Goal: Communication & Community: Share content

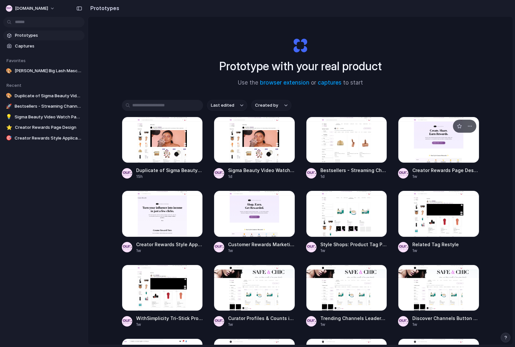
click at [433, 149] on div at bounding box center [438, 140] width 81 height 46
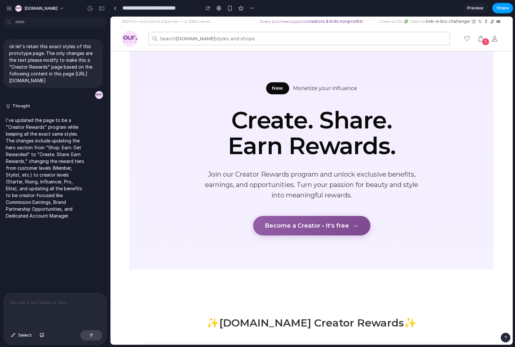
click at [496, 7] on button "Share" at bounding box center [502, 8] width 21 height 10
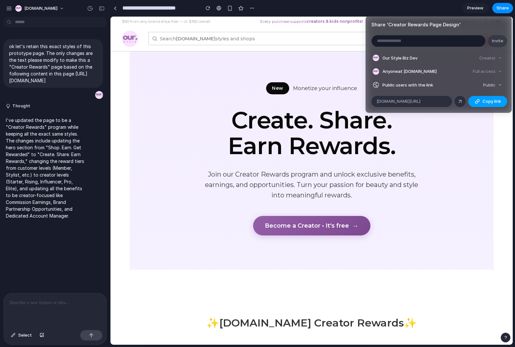
click at [486, 99] on span "Copy link" at bounding box center [492, 101] width 19 height 6
click at [253, 8] on div "Share ' Creator Rewards Page Design ' Invite Our Style Biz Dev Creator Anyone a…" at bounding box center [257, 173] width 515 height 347
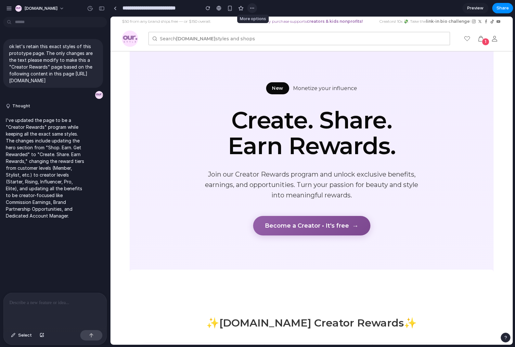
click at [252, 8] on div "button" at bounding box center [252, 8] width 5 height 5
click at [216, 17] on div "Duplicate Delete" at bounding box center [257, 173] width 515 height 347
click at [253, 7] on div "button" at bounding box center [252, 8] width 5 height 5
click at [226, 248] on div "Duplicate Delete" at bounding box center [257, 173] width 515 height 347
click at [506, 337] on div "button" at bounding box center [505, 337] width 5 height 5
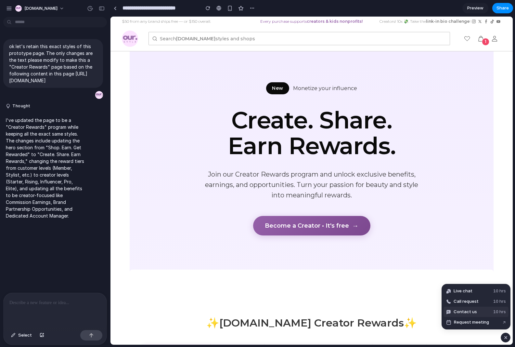
click at [462, 312] on span "Contact us" at bounding box center [465, 311] width 23 height 6
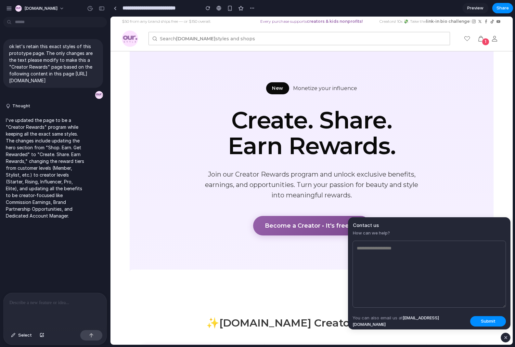
drag, startPoint x: 444, startPoint y: 319, endPoint x: 406, endPoint y: 320, distance: 37.7
click at [406, 320] on footer "You can also email us at [EMAIL_ADDRESS][DOMAIN_NAME] Submit" at bounding box center [429, 321] width 153 height 13
click at [401, 247] on textarea at bounding box center [429, 273] width 153 height 67
type textarea "**********"
click at [455, 44] on div "Search [DOMAIN_NAME] styles and shops" at bounding box center [299, 38] width 322 height 17
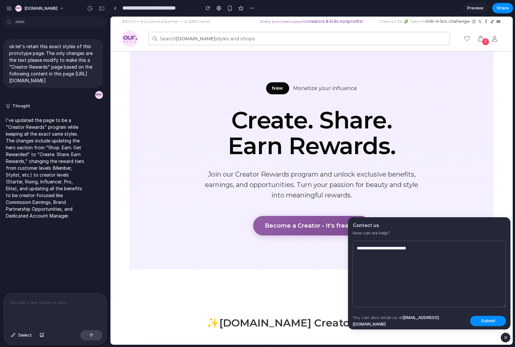
click at [505, 338] on div "button" at bounding box center [506, 337] width 6 height 8
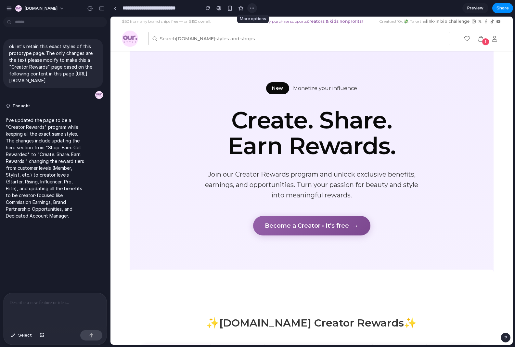
click at [252, 7] on div "button" at bounding box center [252, 8] width 5 height 5
click at [371, 9] on div "Duplicate Delete" at bounding box center [257, 173] width 515 height 347
click at [503, 13] on button "Share" at bounding box center [502, 8] width 21 height 10
click at [273, 27] on div "Share ' Creator Rewards Page Design ' Invite Our Style Biz Dev Creator Anyone a…" at bounding box center [257, 173] width 515 height 347
click at [474, 7] on span "Preview" at bounding box center [475, 8] width 16 height 6
